Goal: Register for event/course

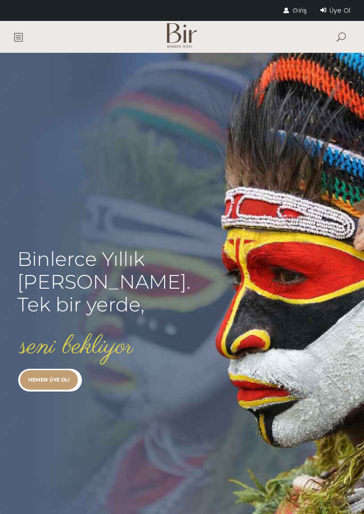
click at [294, 15] on link "Giriş" at bounding box center [294, 10] width 23 height 9
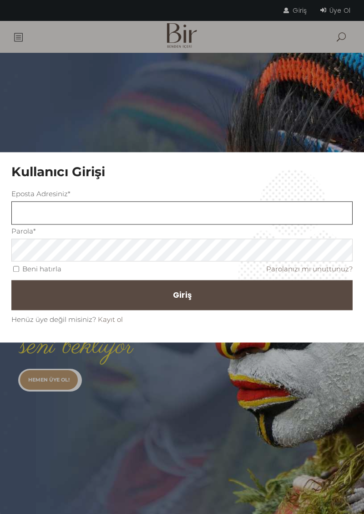
click at [118, 223] on input "text" at bounding box center [181, 212] width 341 height 23
type input "serserikarincalar@gmail.com"
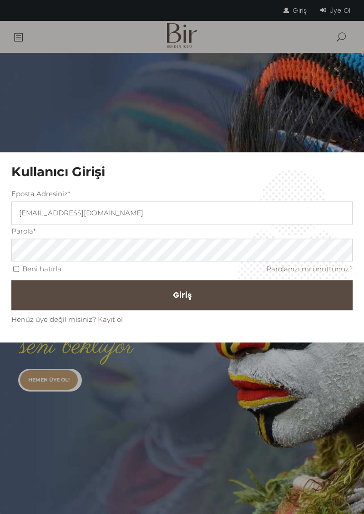
click at [11, 280] on button "Giriş" at bounding box center [181, 295] width 341 height 30
click at [15, 280] on button "Giriş" at bounding box center [181, 295] width 341 height 30
click at [15, 271] on input "Beni hatırla" at bounding box center [16, 269] width 6 height 6
checkbox input "true"
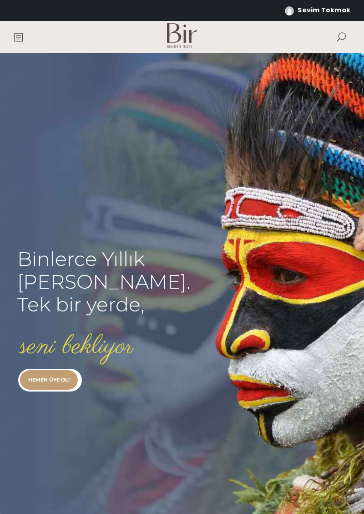
click at [19, 48] on span at bounding box center [18, 37] width 9 height 32
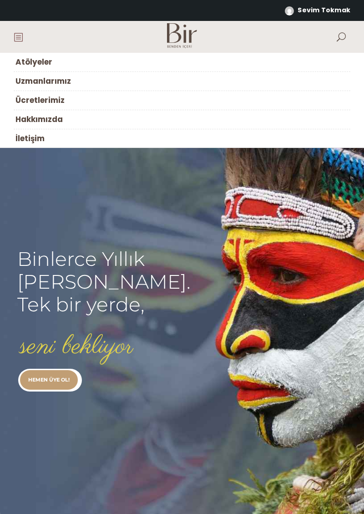
click at [88, 64] on link "Atölyeler" at bounding box center [182, 62] width 337 height 19
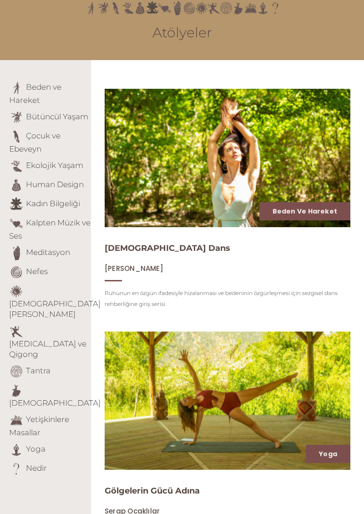
scroll to position [76, 0]
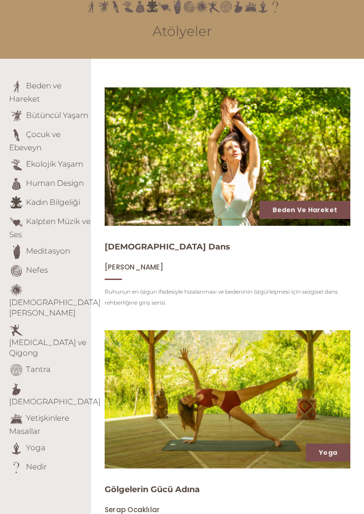
click at [48, 397] on link "[DEMOGRAPHIC_DATA]" at bounding box center [54, 401] width 91 height 9
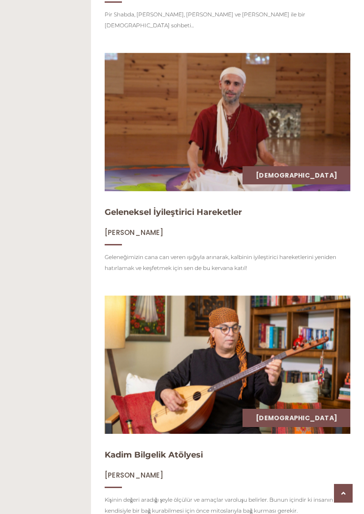
scroll to position [1208, 0]
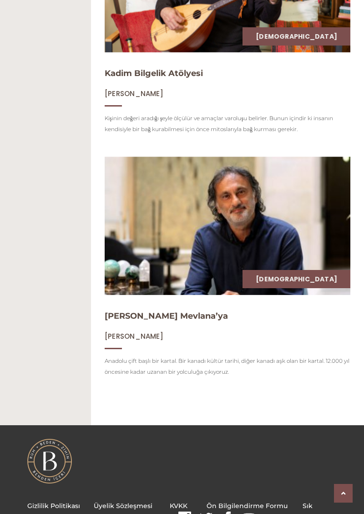
click at [279, 235] on img at bounding box center [228, 225] width 246 height 138
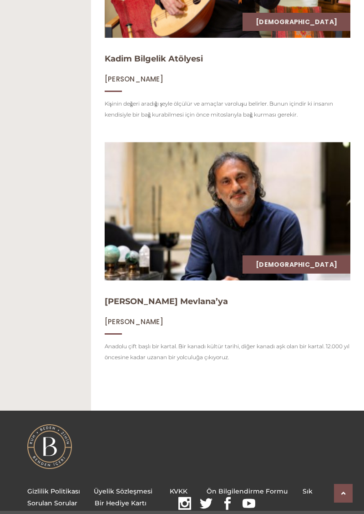
scroll to position [1247, 0]
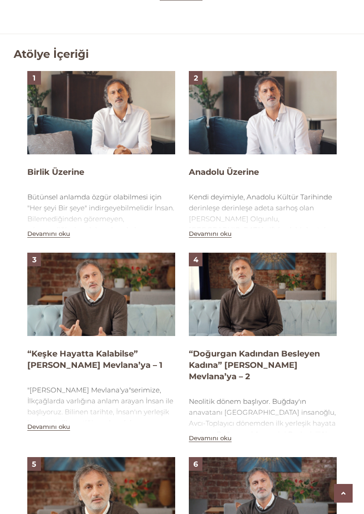
scroll to position [591, 0]
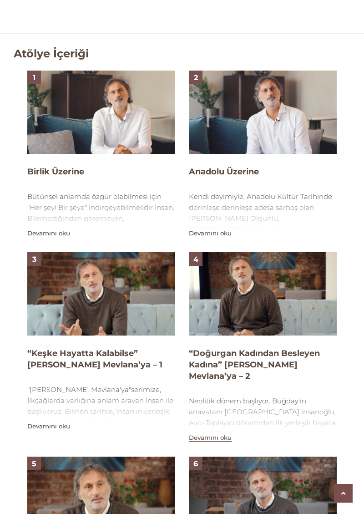
click at [132, 120] on img at bounding box center [101, 112] width 148 height 83
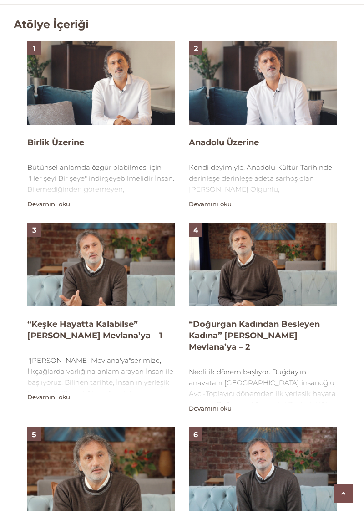
scroll to position [635, 0]
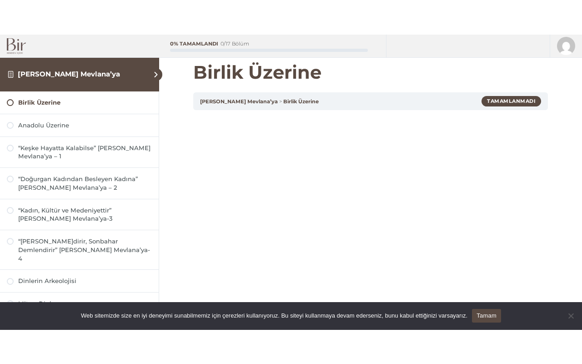
scroll to position [27, 0]
